Goal: Task Accomplishment & Management: Use online tool/utility

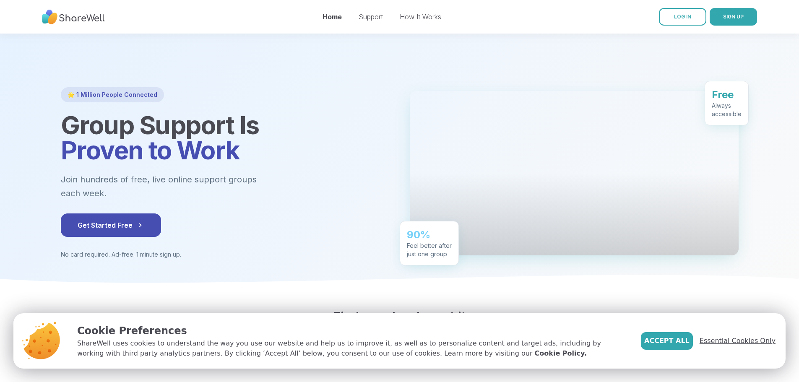
click at [745, 340] on span "Essential Cookies Only" at bounding box center [737, 341] width 76 height 10
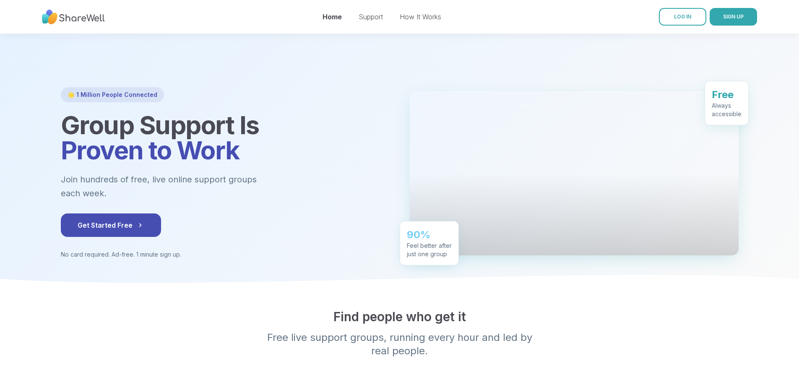
click at [415, 10] on div "Home Support How It Works" at bounding box center [381, 16] width 119 height 23
click at [415, 17] on link "How It Works" at bounding box center [421, 17] width 42 height 8
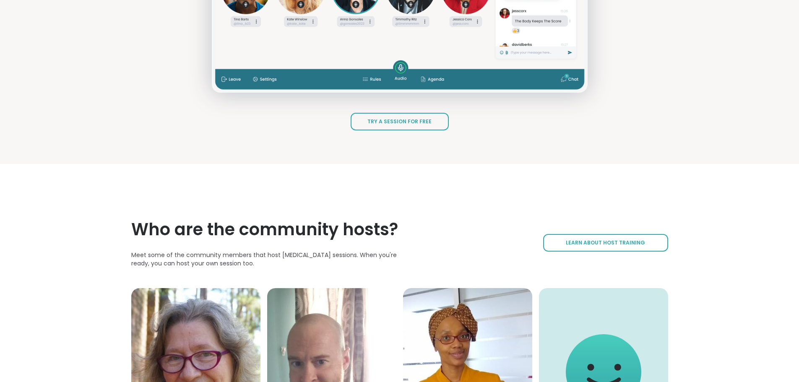
scroll to position [1258, 0]
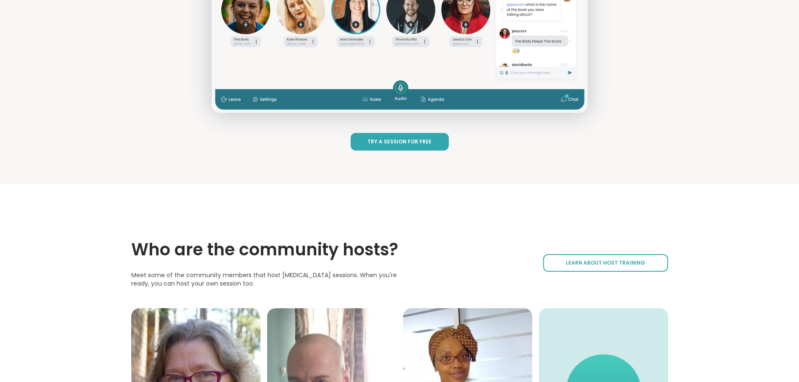
click at [419, 145] on span "Try a Session for Free" at bounding box center [399, 141] width 64 height 7
